Goal: Find specific page/section: Find specific page/section

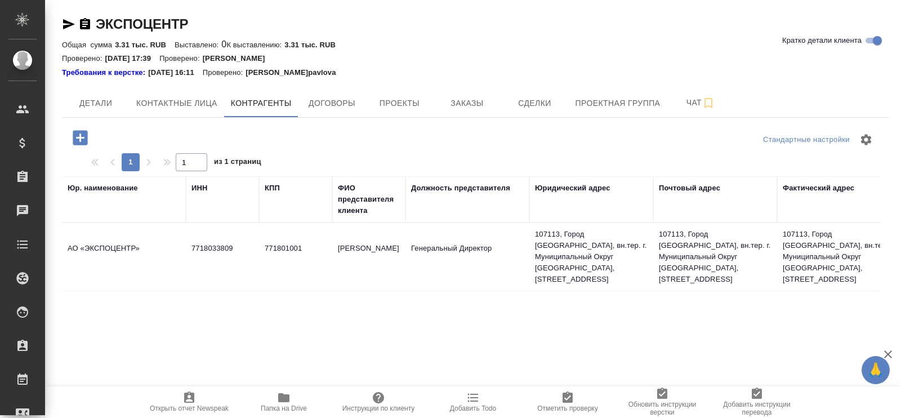
click at [104, 190] on div "Юр. наименование" at bounding box center [103, 187] width 70 height 11
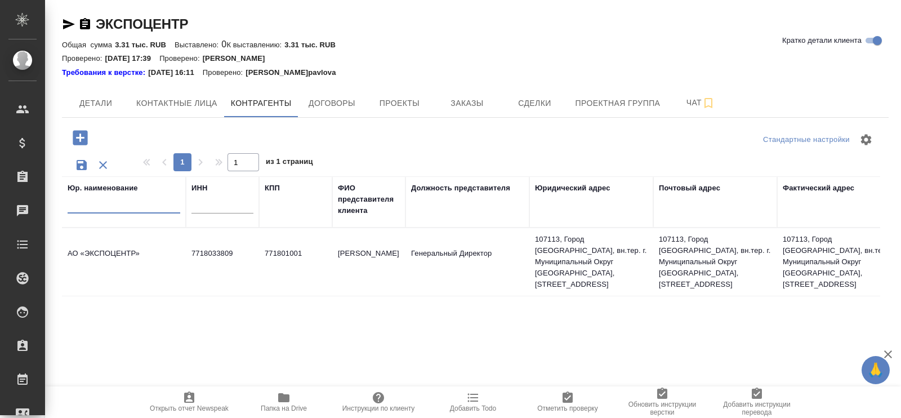
click at [107, 208] on input "text" at bounding box center [124, 206] width 113 height 14
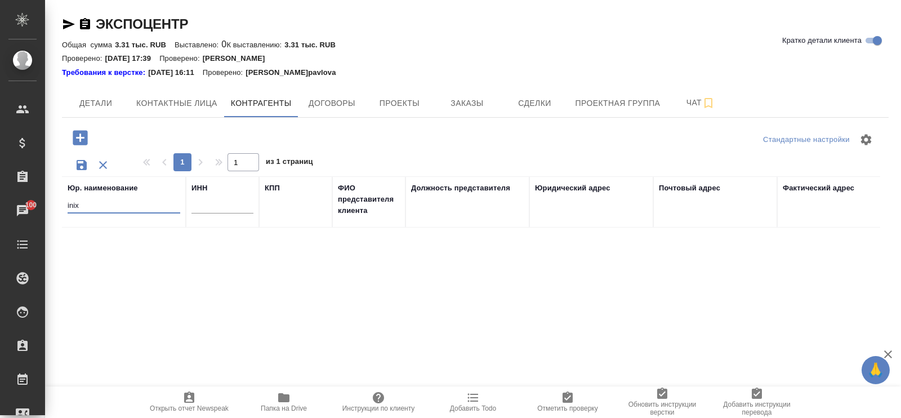
type input "inix"
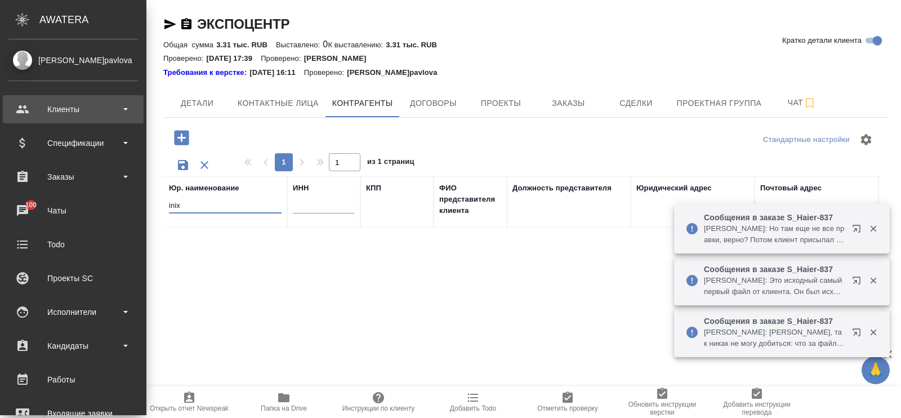
click at [67, 108] on div "Клиенты" at bounding box center [73, 109] width 130 height 17
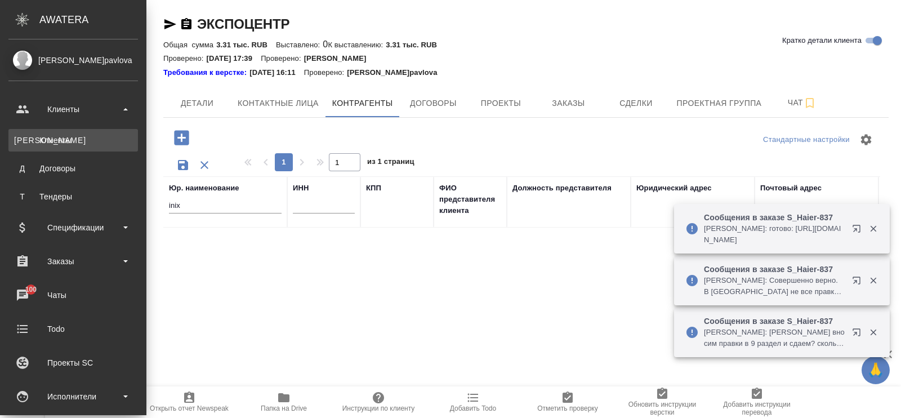
click at [65, 137] on div "Клиенты" at bounding box center [73, 140] width 118 height 11
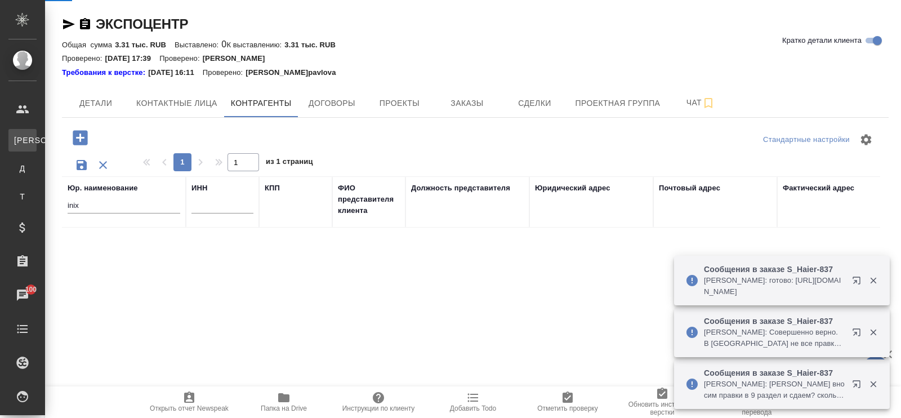
select select "RU"
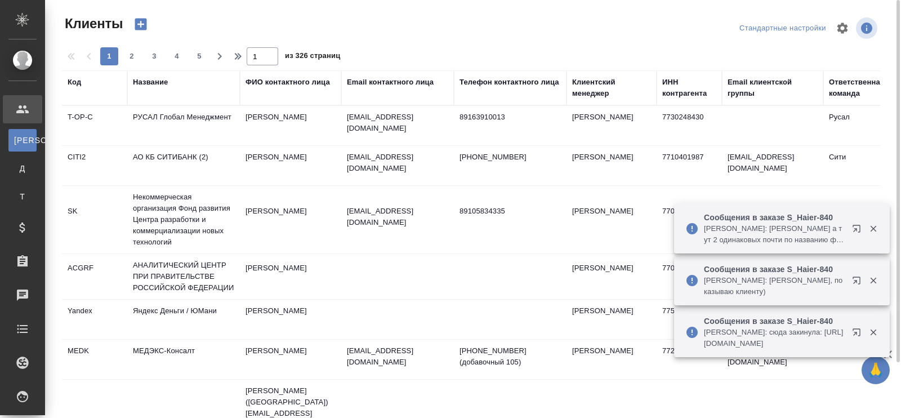
click at [142, 80] on div "Название" at bounding box center [150, 82] width 35 height 11
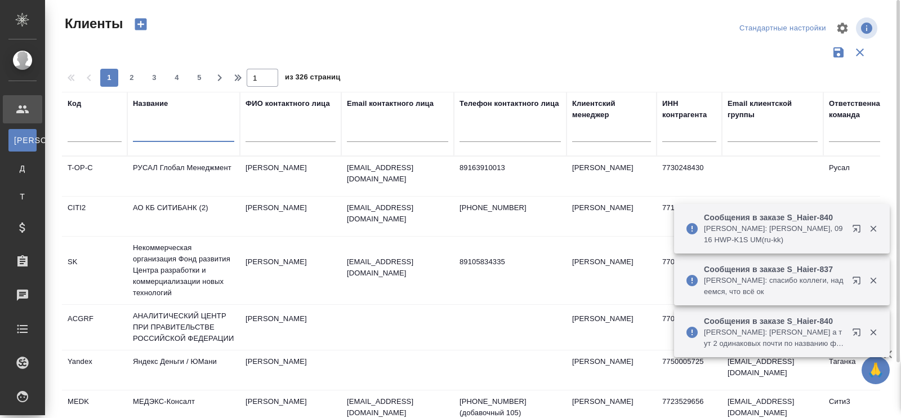
click at [143, 135] on input "text" at bounding box center [183, 135] width 101 height 14
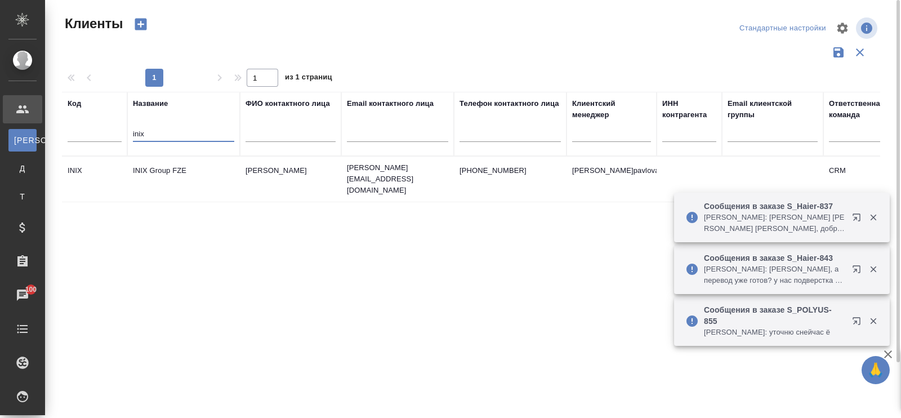
type input "inix"
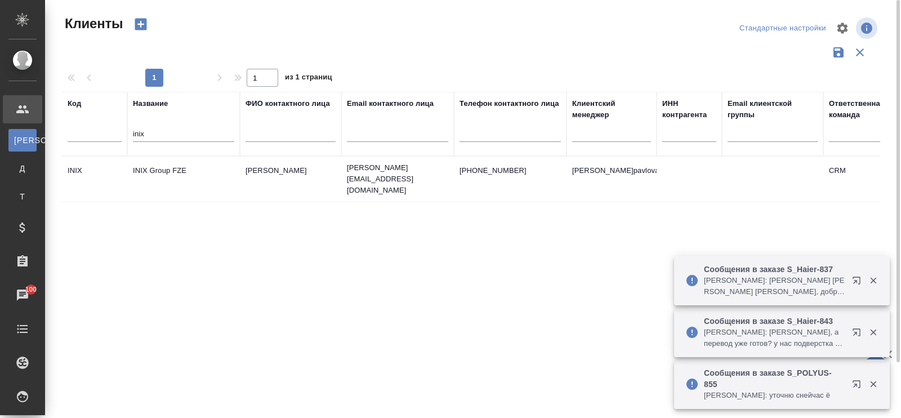
click at [155, 163] on td "INIX Group FZE" at bounding box center [183, 178] width 113 height 39
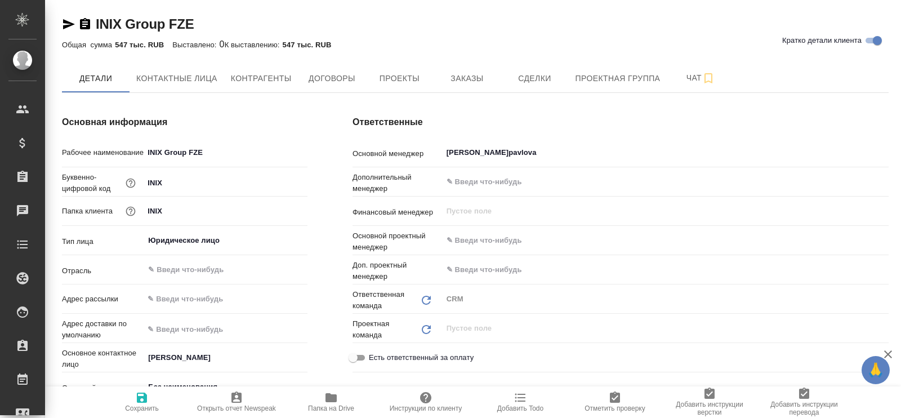
type textarea "x"
click at [476, 81] on span "Заказы" at bounding box center [467, 79] width 54 height 14
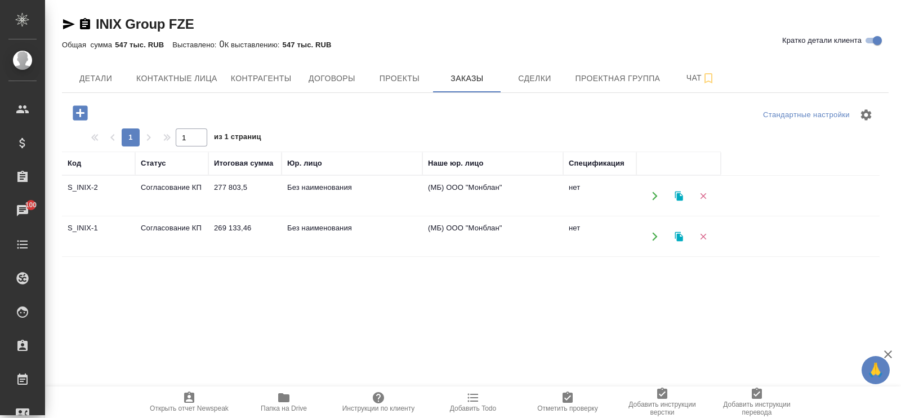
drag, startPoint x: 358, startPoint y: 292, endPoint x: 372, endPoint y: 299, distance: 15.9
click at [358, 292] on div "Код Статус Итоговая сумма Юр. лицо Наше юр. лицо Спецификация S_INIX-2 Согласов…" at bounding box center [471, 370] width 818 height 439
